Goal: Use online tool/utility: Utilize a website feature to perform a specific function

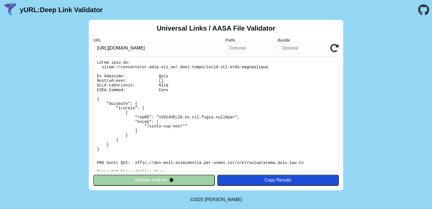
click at [217, 51] on input "[URL][DOMAIN_NAME]" at bounding box center [157, 48] width 129 height 10
drag, startPoint x: 218, startPoint y: 47, endPoint x: 72, endPoint y: 51, distance: 146.8
click at [72, 51] on div "Universal Links / AASA File Validator URL [URL][DOMAIN_NAME] Prefix Bundle Vali…" at bounding box center [216, 105] width 432 height 170
click at [195, 48] on input "[URL][DOMAIN_NAME]" at bounding box center [157, 48] width 129 height 10
click at [159, 179] on button "Validate Android" at bounding box center [154, 179] width 122 height 11
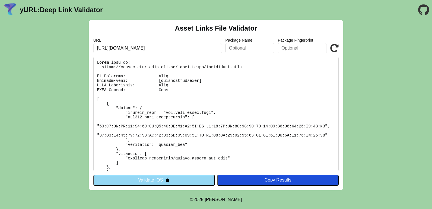
click at [210, 50] on input "[URL][DOMAIN_NAME]" at bounding box center [157, 48] width 129 height 10
drag, startPoint x: 214, startPoint y: 48, endPoint x: 125, endPoint y: 57, distance: 89.3
click at [125, 57] on div "Asset Links File Validator URL https://yathastgapi.atom.com.mm/.well-known/appl…" at bounding box center [216, 105] width 255 height 170
type input "https://yathastte-association"
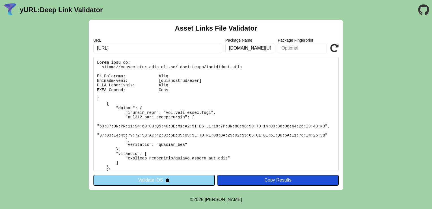
scroll to position [0, 0]
type input "gapi.atom.com.mm/.well-known/apple-app-si"
